Goal: Task Accomplishment & Management: Complete application form

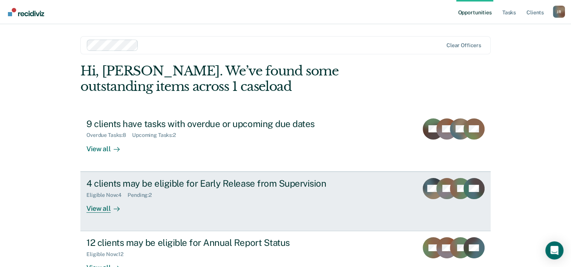
scroll to position [23, 0]
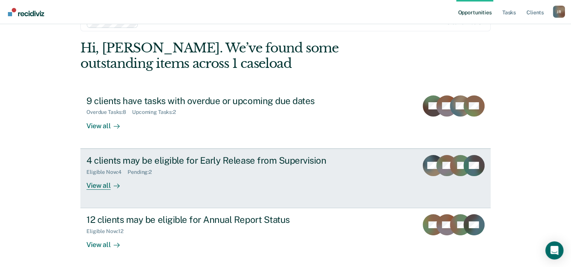
click at [212, 184] on div "4 clients may be eligible for Early Release from Supervision Eligible Now : 4 P…" at bounding box center [227, 172] width 283 height 35
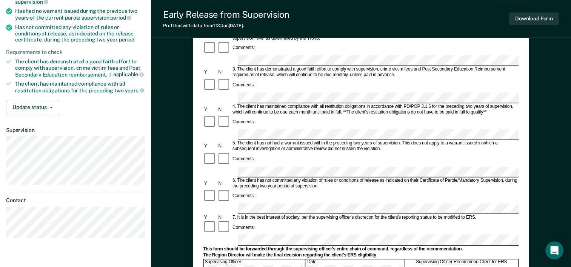
scroll to position [146, 0]
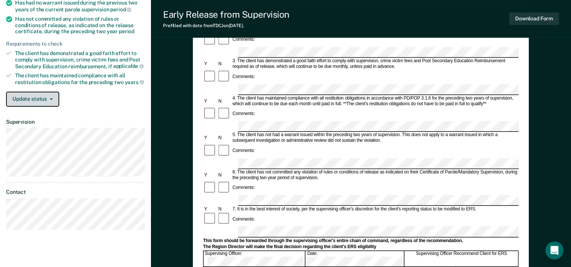
click at [49, 97] on button "Update status" at bounding box center [32, 99] width 53 height 15
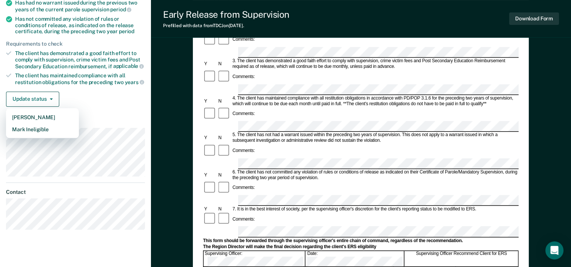
click at [92, 100] on div "Update status [PERSON_NAME] Mark Ineligible" at bounding box center [75, 99] width 139 height 15
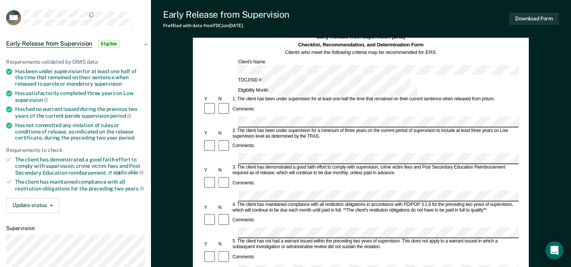
scroll to position [38, 0]
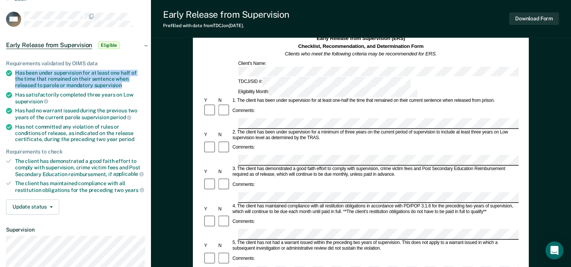
drag, startPoint x: 15, startPoint y: 72, endPoint x: 131, endPoint y: 84, distance: 116.5
click at [131, 84] on div "Has been under supervision for at least one half of the time that remained on t…" at bounding box center [80, 79] width 130 height 19
drag, startPoint x: 131, startPoint y: 84, endPoint x: 106, endPoint y: 79, distance: 25.2
copy div "Has been under supervision for at least one half of the time that remained on t…"
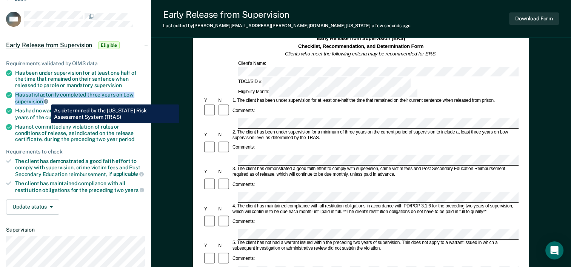
drag, startPoint x: 15, startPoint y: 92, endPoint x: 45, endPoint y: 99, distance: 30.7
click at [45, 99] on div "Has satisfactorily completed three years on Low supervision" at bounding box center [80, 98] width 130 height 13
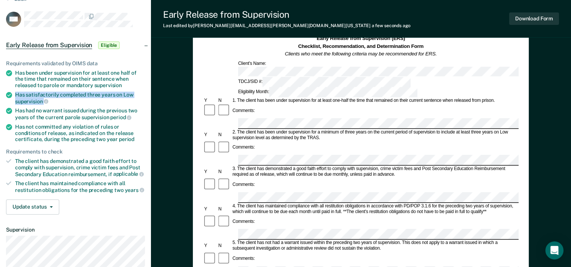
drag, startPoint x: 45, startPoint y: 99, endPoint x: 41, endPoint y: 99, distance: 4.5
copy div "Has satisfactorily completed three years on Low supervision"
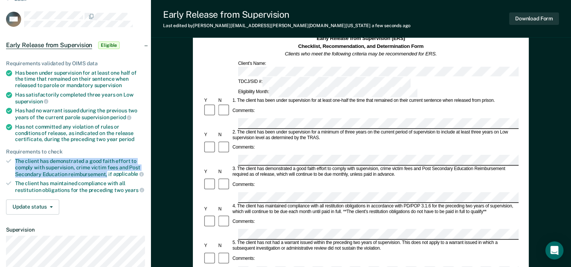
drag, startPoint x: 15, startPoint y: 160, endPoint x: 106, endPoint y: 173, distance: 91.6
click at [106, 173] on div "The client has demonstrated a good faith effort to comply with supervision, cri…" at bounding box center [80, 167] width 130 height 19
copy div "The client has demonstrated a good faith effort to comply with supervision, cri…"
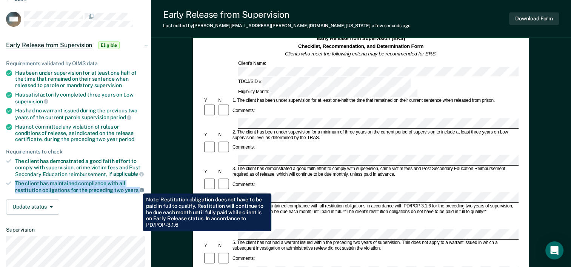
drag, startPoint x: 15, startPoint y: 182, endPoint x: 137, endPoint y: 188, distance: 122.4
click at [137, 188] on div "The client has maintained compliance with all restitution obligations for the p…" at bounding box center [80, 186] width 130 height 13
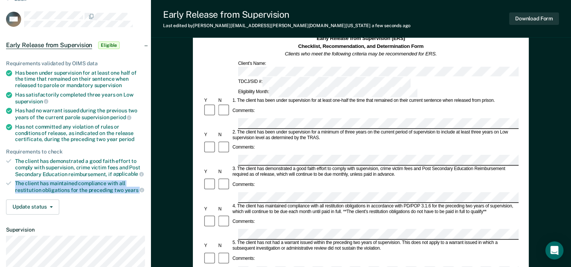
drag, startPoint x: 137, startPoint y: 188, endPoint x: 128, endPoint y: 188, distance: 9.1
copy div "The client has maintained compliance with all restitution obligations for the p…"
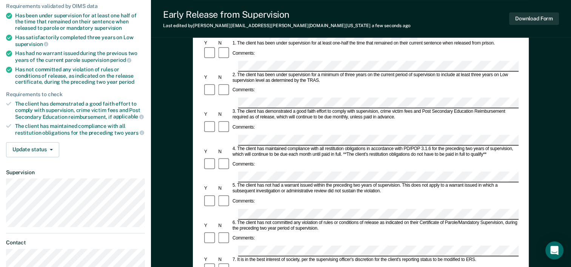
scroll to position [95, 0]
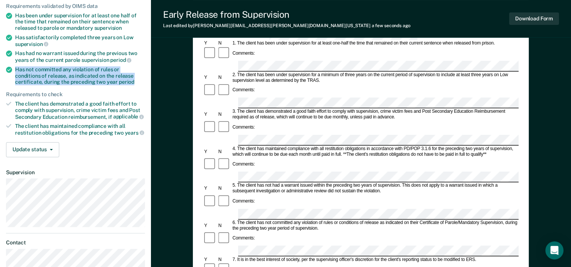
drag, startPoint x: 15, startPoint y: 67, endPoint x: 104, endPoint y: 78, distance: 89.4
click at [104, 78] on div "Has not committed any violation of rules or conditions of release, as indicated…" at bounding box center [80, 75] width 130 height 19
drag, startPoint x: 104, startPoint y: 78, endPoint x: 100, endPoint y: 80, distance: 4.2
copy div "Has not committed any violation of rules or conditions of release, as indicated…"
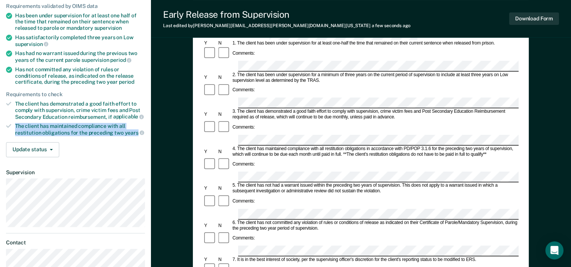
drag, startPoint x: 15, startPoint y: 125, endPoint x: 136, endPoint y: 131, distance: 120.9
click at [136, 131] on div "The client has maintained compliance with all restitution obligations for the p…" at bounding box center [80, 129] width 130 height 13
drag, startPoint x: 136, startPoint y: 131, endPoint x: 132, endPoint y: 129, distance: 3.9
copy div "The client has maintained compliance with all restitution obligations for the p…"
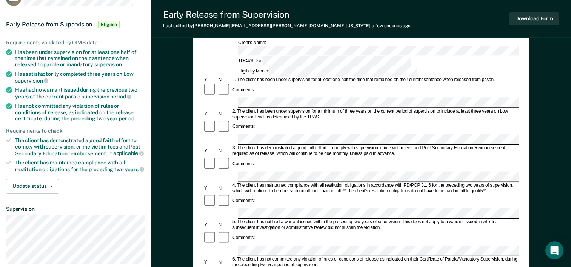
scroll to position [0, 0]
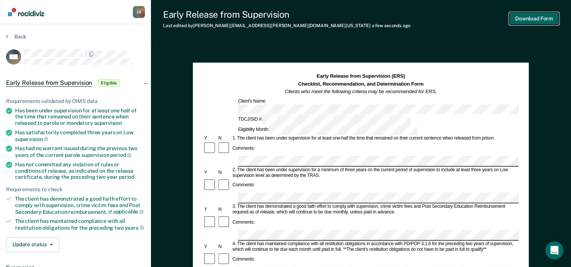
click at [539, 20] on button "Download Form" at bounding box center [534, 18] width 50 height 12
